Goal: Information Seeking & Learning: Stay updated

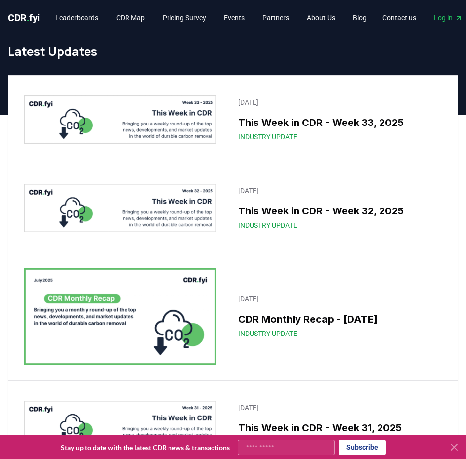
click at [454, 445] on icon at bounding box center [454, 448] width 12 height 12
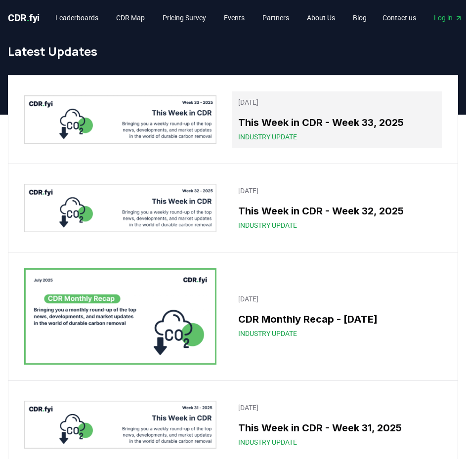
click at [268, 114] on link "[DATE] This Week in CDR - Week 33, 2025 Industry Update" at bounding box center [337, 119] width 210 height 56
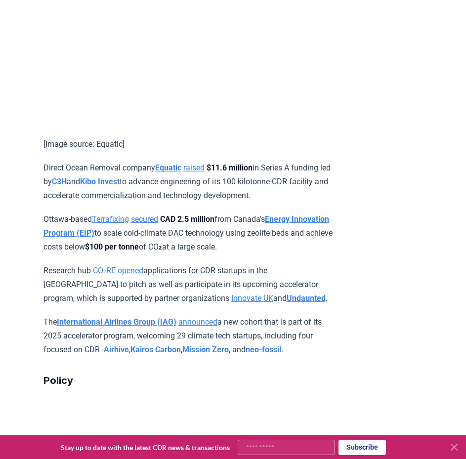
scroll to position [1246, 0]
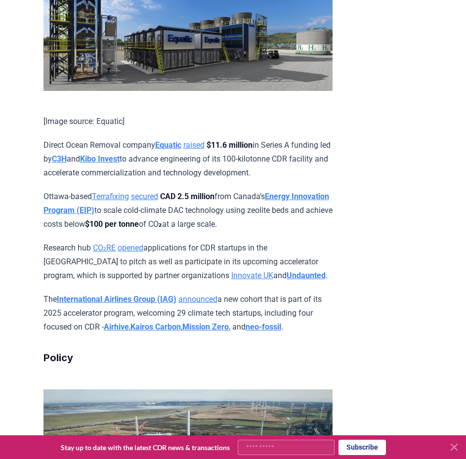
click at [433, 272] on div "[DATE] This Week in CDR - Week 33, 2025 We are back with another edition of Thi…" at bounding box center [233, 390] width 466 height 3201
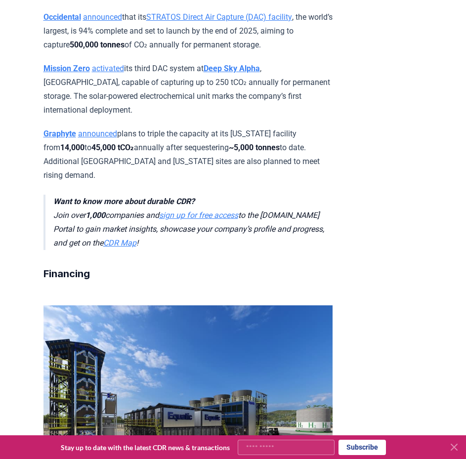
scroll to position [870, 0]
